Goal: Information Seeking & Learning: Learn about a topic

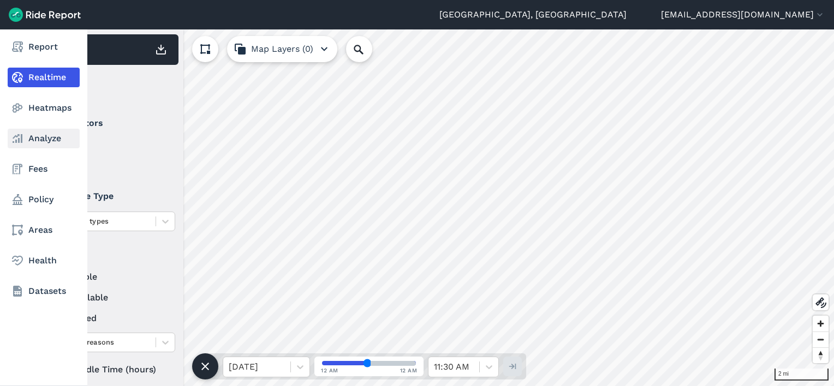
click at [28, 140] on link "Analyze" at bounding box center [44, 139] width 72 height 20
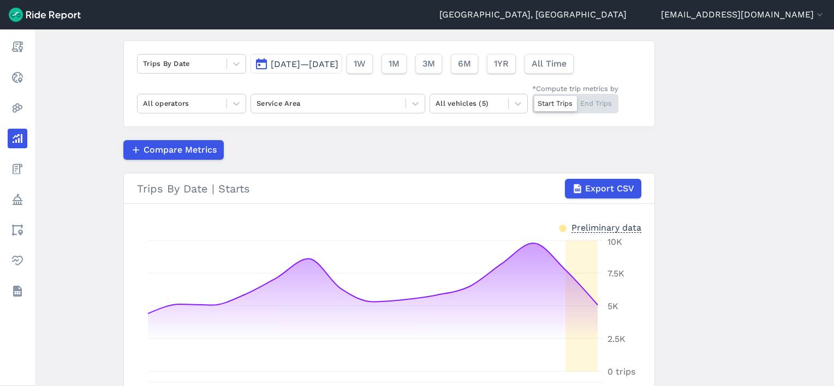
scroll to position [55, 0]
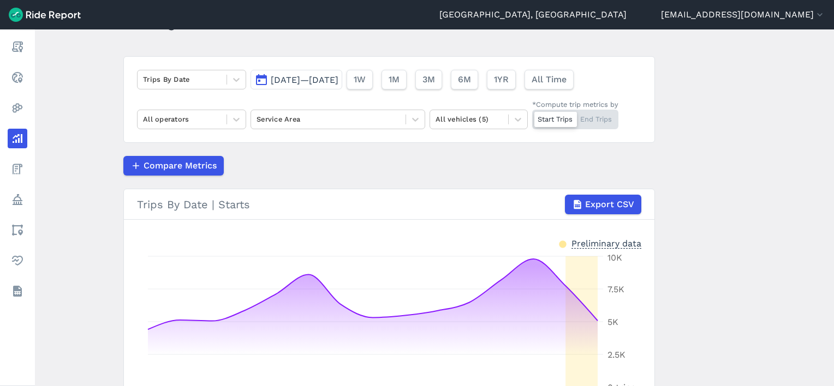
click at [318, 79] on span "[DATE]—[DATE]" at bounding box center [305, 80] width 68 height 10
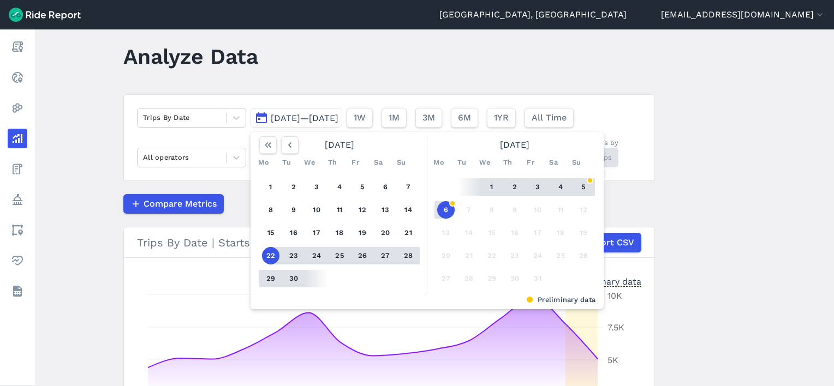
scroll to position [0, 0]
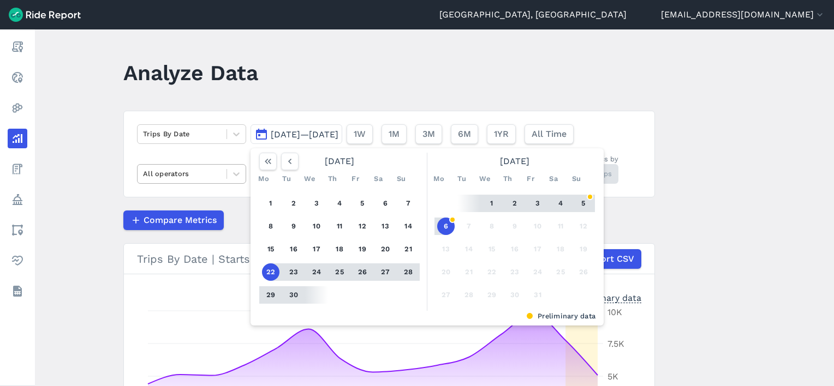
click at [212, 177] on div at bounding box center [182, 173] width 78 height 13
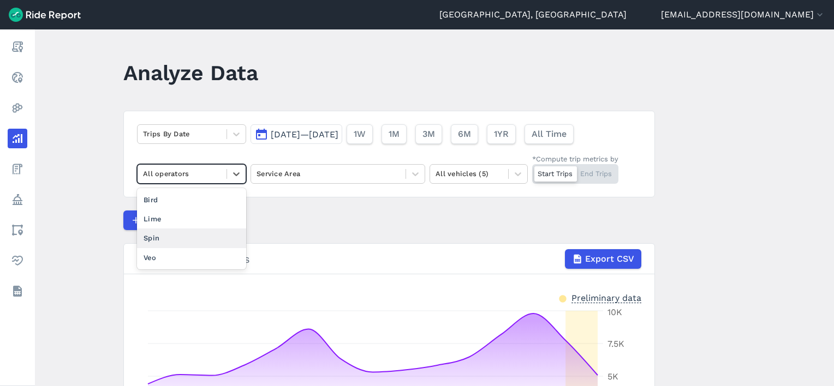
click at [163, 241] on div "Spin" at bounding box center [191, 238] width 109 height 19
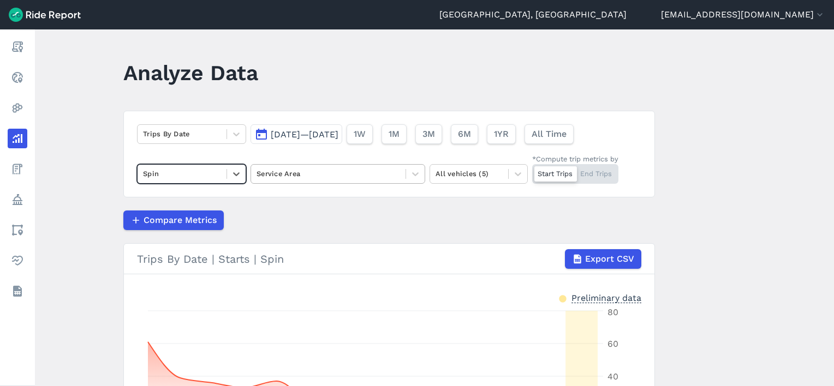
click at [289, 180] on div "Service Area" at bounding box center [328, 173] width 154 height 17
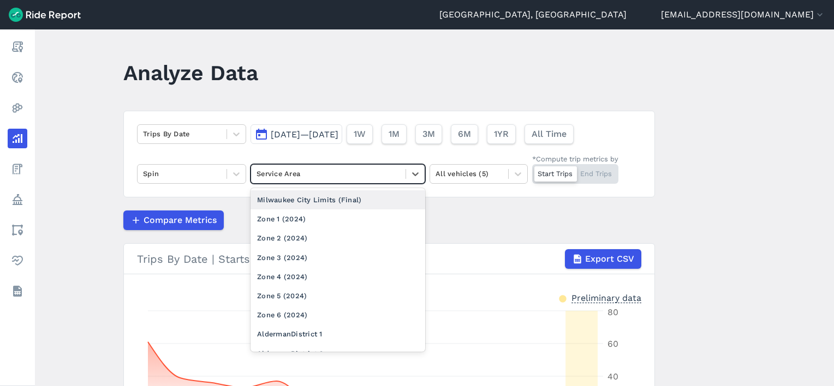
click at [289, 196] on div "Milwaukee City Limits (Final)" at bounding box center [337, 199] width 175 height 19
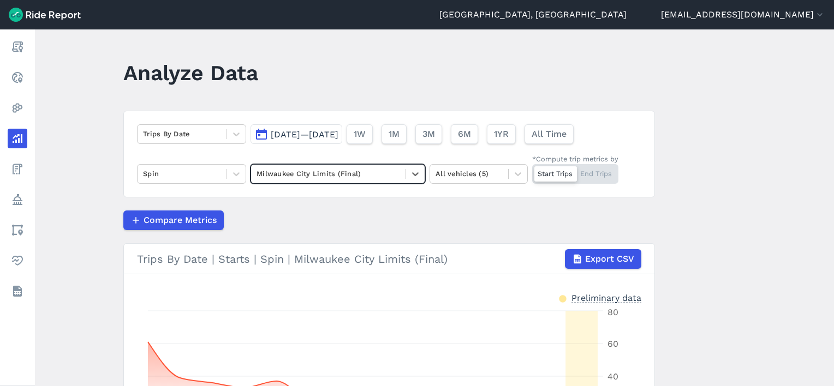
click at [312, 136] on span "[DATE]—[DATE]" at bounding box center [305, 134] width 68 height 10
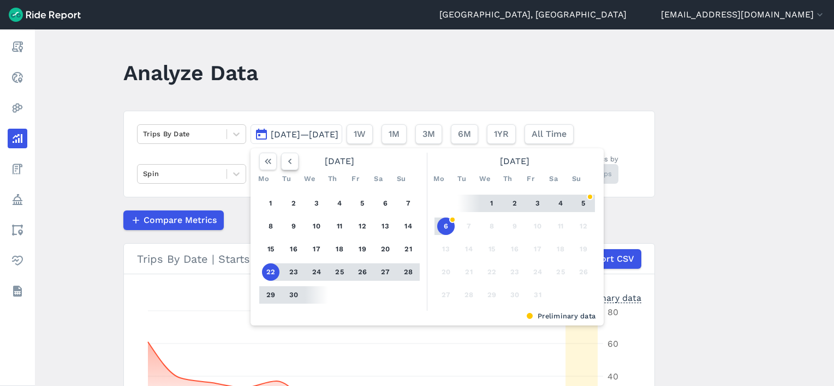
click at [292, 164] on icon "button" at bounding box center [289, 161] width 11 height 11
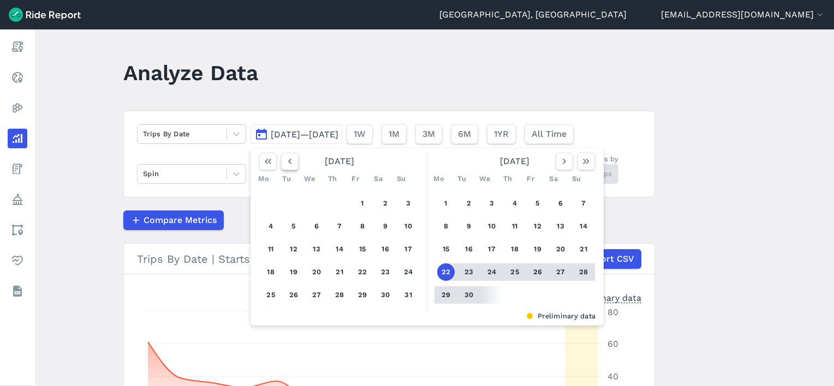
click at [292, 164] on icon "button" at bounding box center [289, 161] width 11 height 11
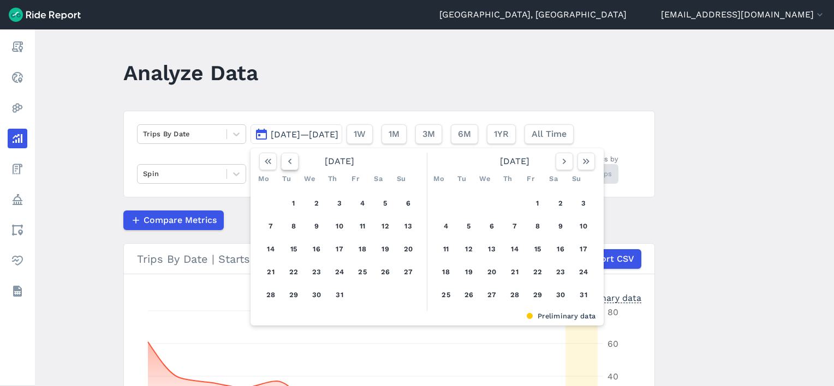
click at [292, 164] on icon "button" at bounding box center [289, 161] width 11 height 11
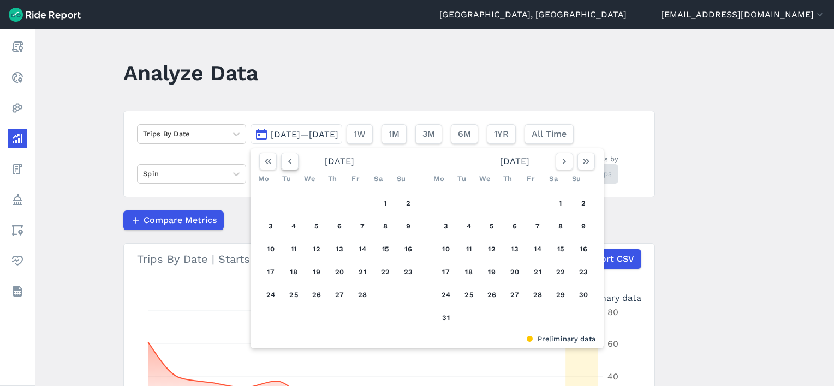
click at [292, 164] on icon "button" at bounding box center [289, 161] width 11 height 11
click at [313, 201] on button "1" at bounding box center [316, 203] width 17 height 17
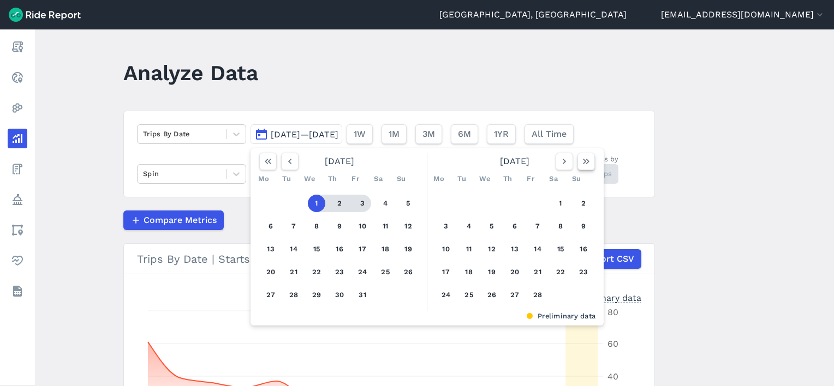
click at [583, 163] on use "button" at bounding box center [586, 161] width 7 height 5
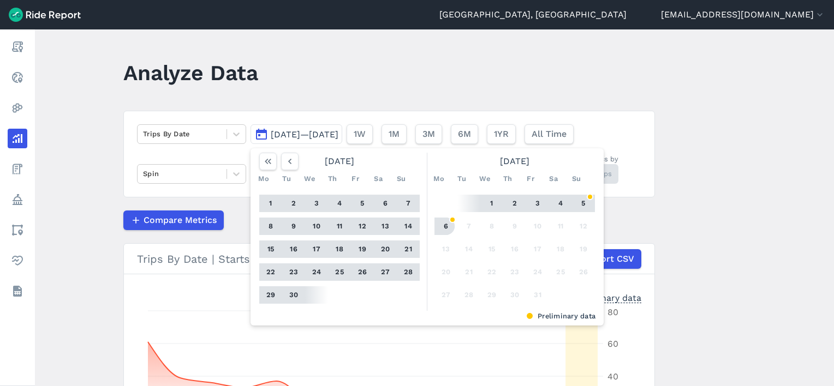
click at [443, 224] on button "6" at bounding box center [445, 226] width 17 height 17
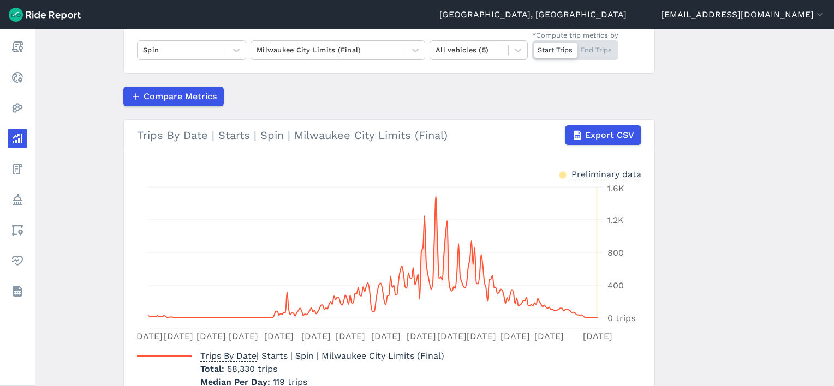
scroll to position [69, 0]
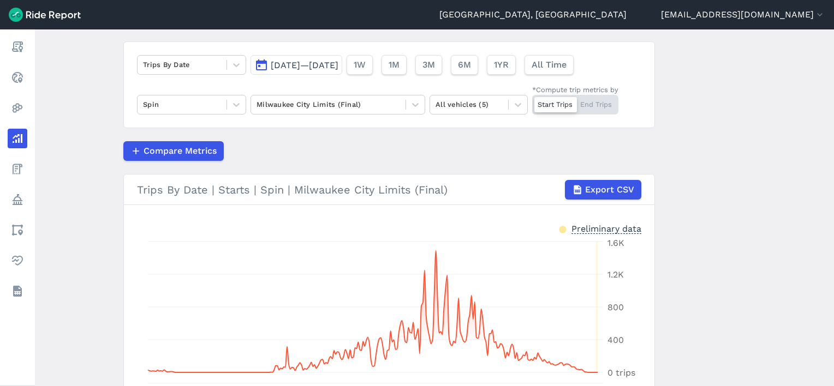
click at [302, 62] on span "[DATE]—[DATE]" at bounding box center [305, 65] width 68 height 10
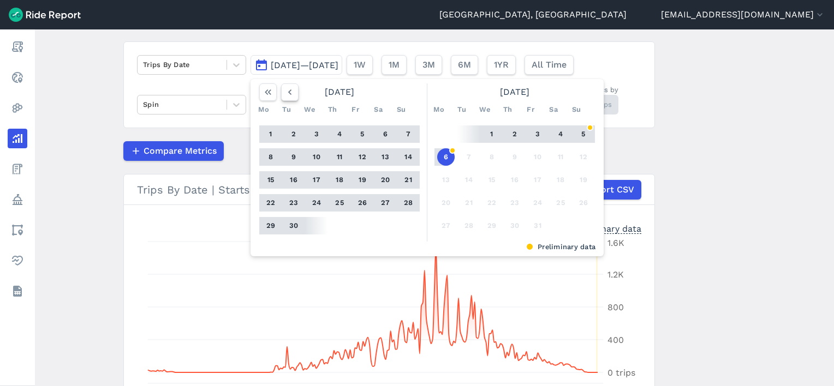
click at [291, 92] on icon "button" at bounding box center [289, 92] width 11 height 11
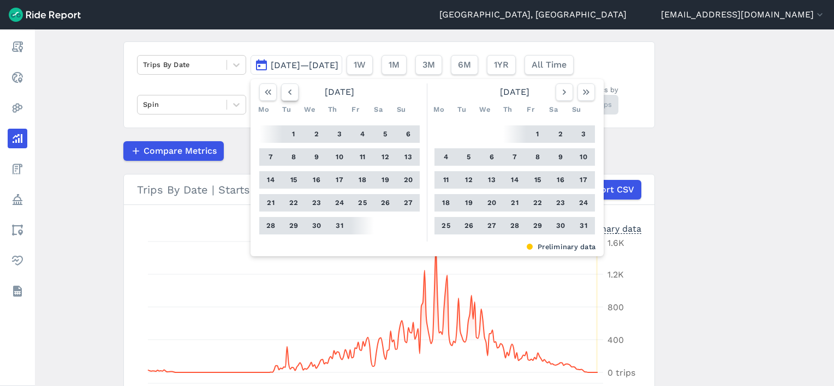
click at [291, 92] on icon "button" at bounding box center [289, 92] width 11 height 11
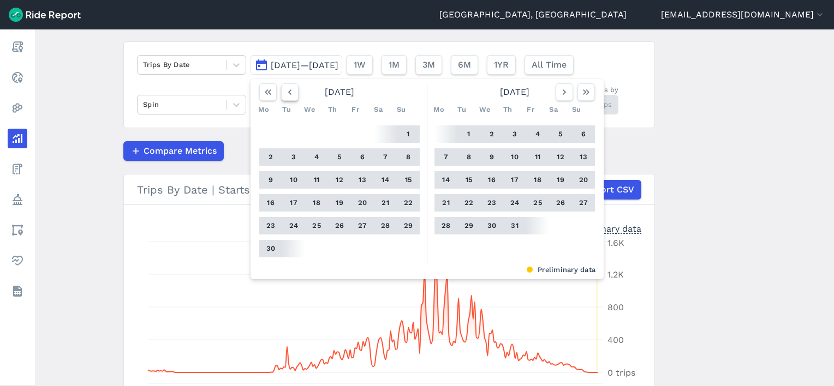
click at [291, 92] on icon "button" at bounding box center [289, 92] width 11 height 11
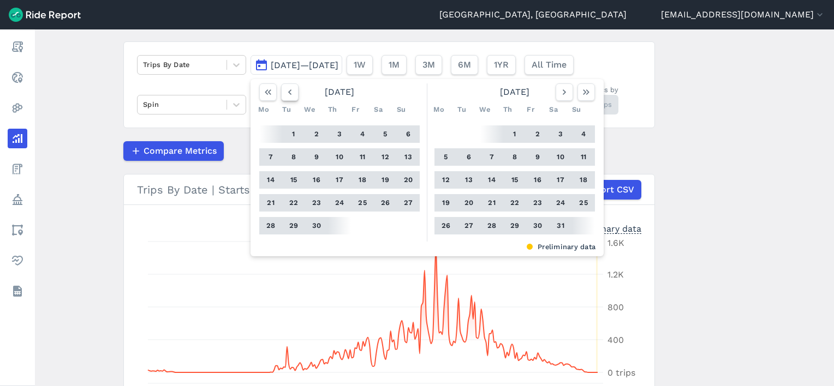
click at [291, 92] on icon "button" at bounding box center [289, 92] width 11 height 11
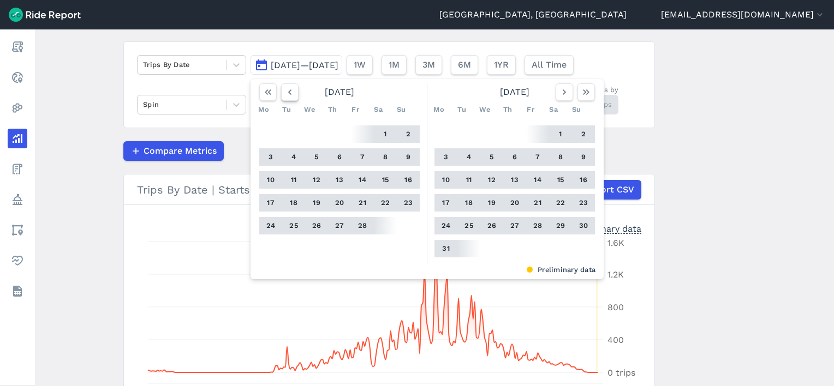
click at [291, 92] on icon "button" at bounding box center [289, 92] width 11 height 11
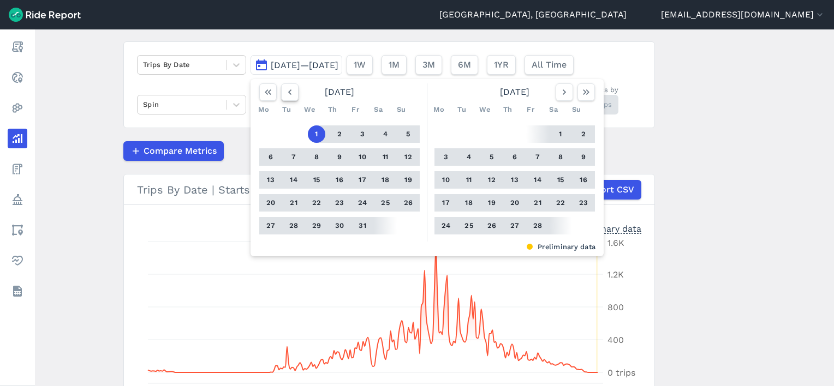
click at [291, 92] on icon "button" at bounding box center [289, 92] width 11 height 11
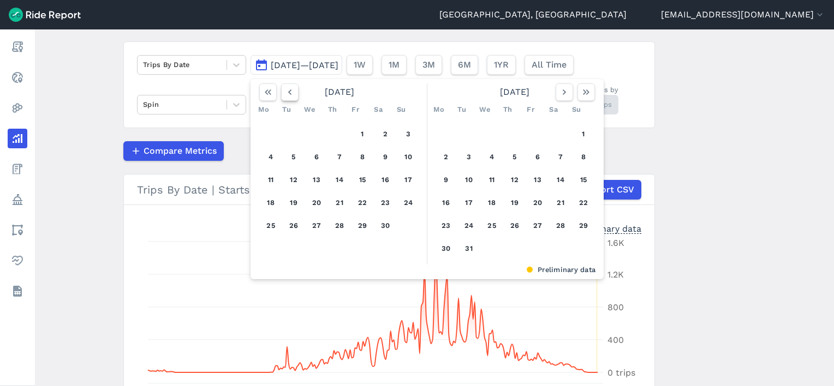
click at [291, 92] on icon "button" at bounding box center [289, 92] width 11 height 11
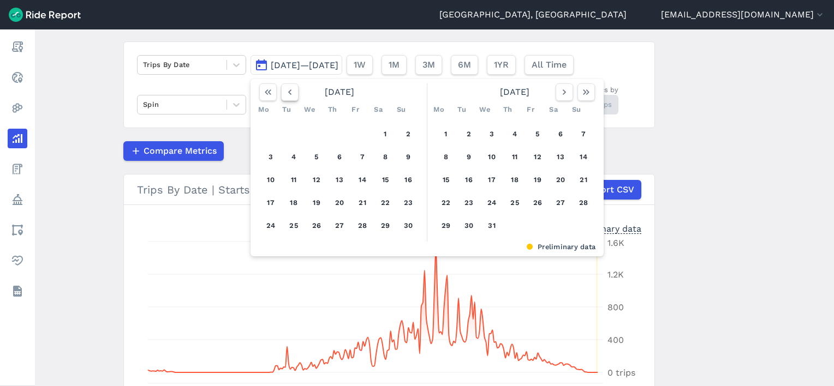
click at [291, 92] on icon "button" at bounding box center [289, 92] width 11 height 11
drag, startPoint x: 318, startPoint y: 134, endPoint x: 502, endPoint y: 110, distance: 186.5
click at [318, 134] on button "1" at bounding box center [316, 133] width 17 height 17
click at [561, 93] on icon "button" at bounding box center [564, 92] width 11 height 11
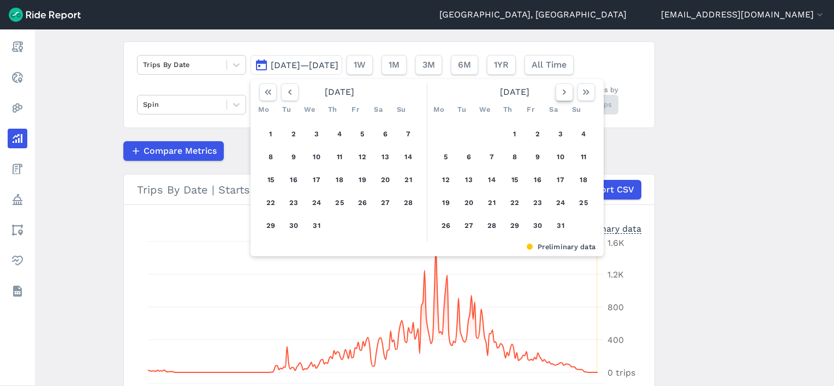
click at [561, 93] on icon "button" at bounding box center [564, 92] width 11 height 11
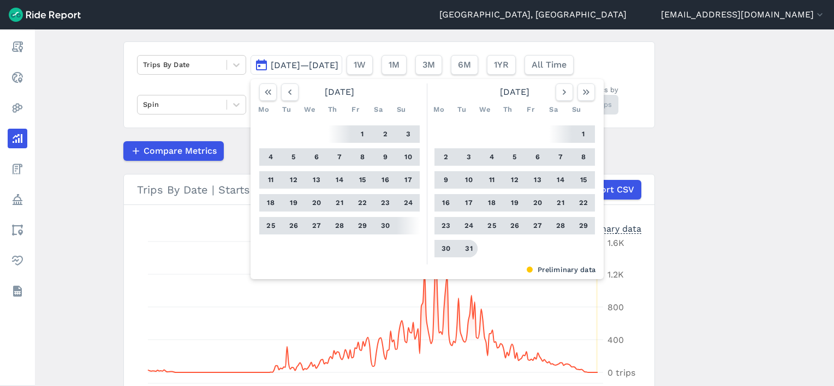
click at [468, 245] on button "31" at bounding box center [468, 248] width 17 height 17
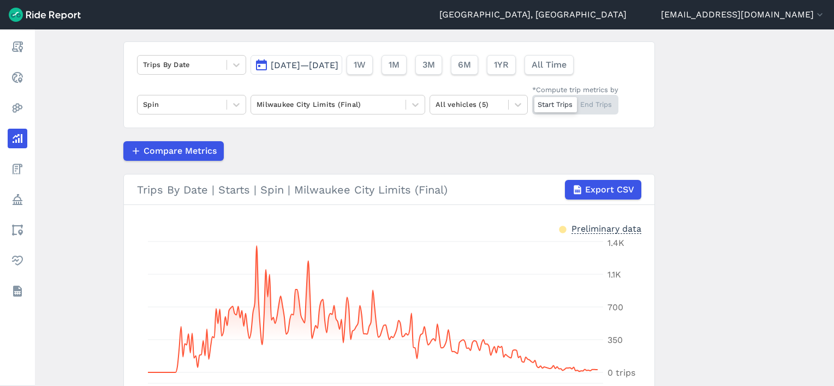
scroll to position [178, 0]
